Goal: Information Seeking & Learning: Check status

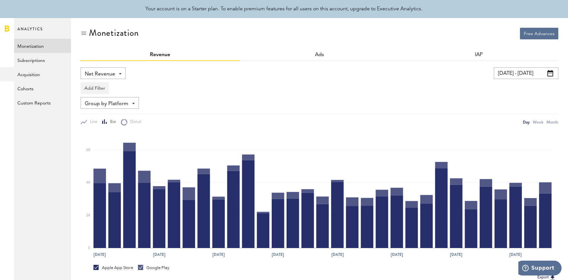
click at [514, 71] on input "[DATE] - [DATE]" at bounding box center [526, 73] width 65 height 12
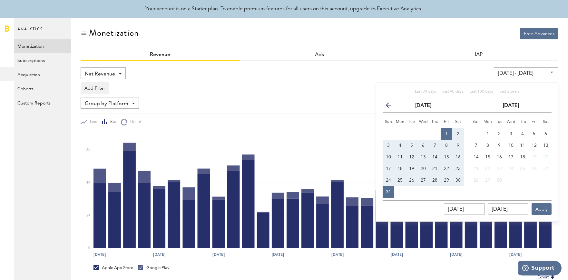
click at [383, 108] on th "previous" at bounding box center [389, 105] width 12 height 15
click at [385, 106] on th "previous" at bounding box center [389, 105] width 12 height 15
click at [391, 106] on icon "button" at bounding box center [391, 106] width 0 height 0
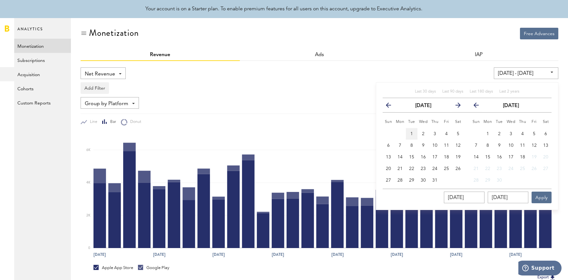
click at [412, 135] on span "1" at bounding box center [412, 134] width 3 height 5
type input "[DATE] - [DATE]"
type input "[DATE]"
click at [432, 180] on button "31" at bounding box center [435, 181] width 12 height 12
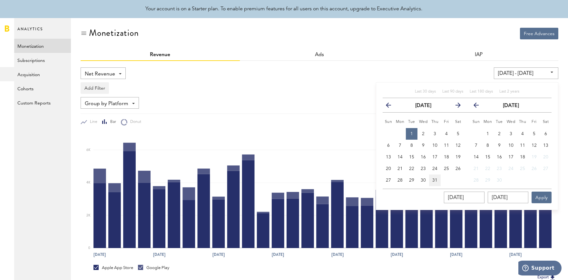
type input "[DATE] - [DATE]"
type input "[DATE]"
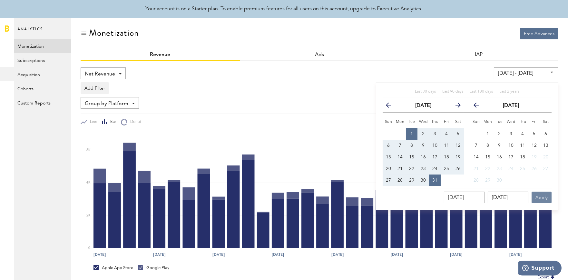
click at [542, 197] on button "Apply" at bounding box center [542, 198] width 20 height 12
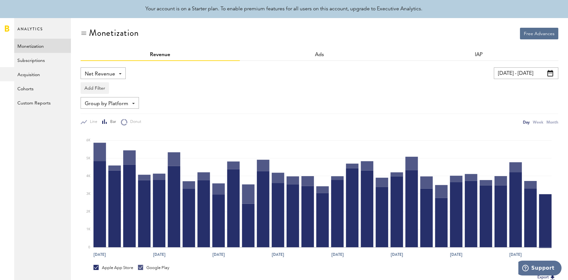
click at [540, 74] on input "[DATE] - [DATE]" at bounding box center [526, 73] width 65 height 12
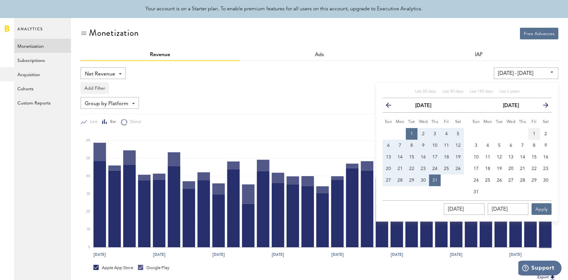
click at [535, 134] on span "1" at bounding box center [534, 134] width 3 height 5
type input "[DATE] - [DATE]"
type input "[DATE]"
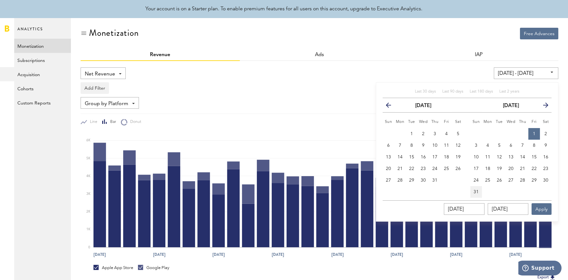
click at [478, 190] on span "31" at bounding box center [476, 192] width 5 height 5
type input "[DATE] - [DATE]"
type input "[DATE]"
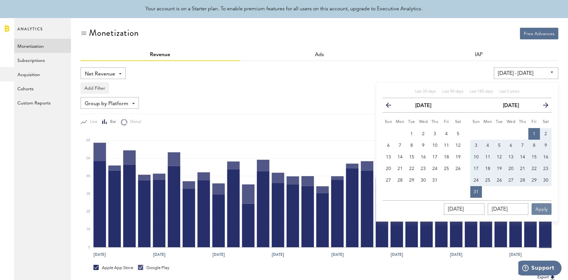
click at [540, 212] on button "Apply" at bounding box center [542, 209] width 20 height 12
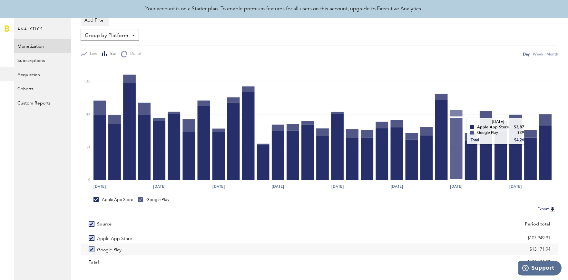
scroll to position [78, 0]
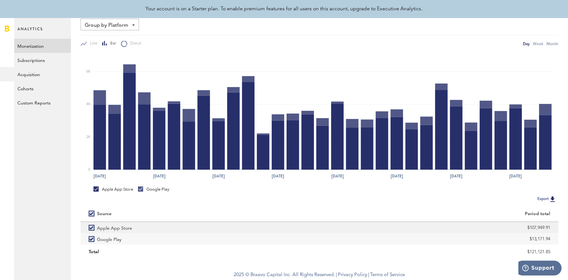
drag, startPoint x: 529, startPoint y: 226, endPoint x: 554, endPoint y: 228, distance: 24.6
click at [554, 228] on div "$107,949.91" at bounding box center [439, 227] width 239 height 11
copy div "107,949.91"
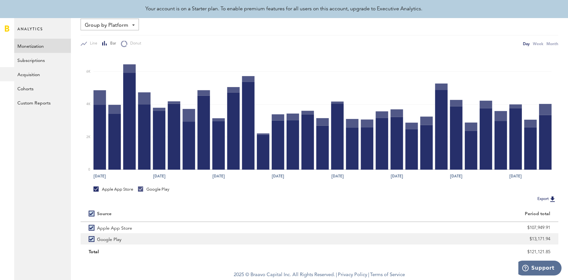
drag, startPoint x: 532, startPoint y: 239, endPoint x: 558, endPoint y: 240, distance: 25.8
click at [558, 240] on div "$13,171.94" at bounding box center [439, 238] width 239 height 11
copy div "13,171.94"
